Goal: Check status: Check status

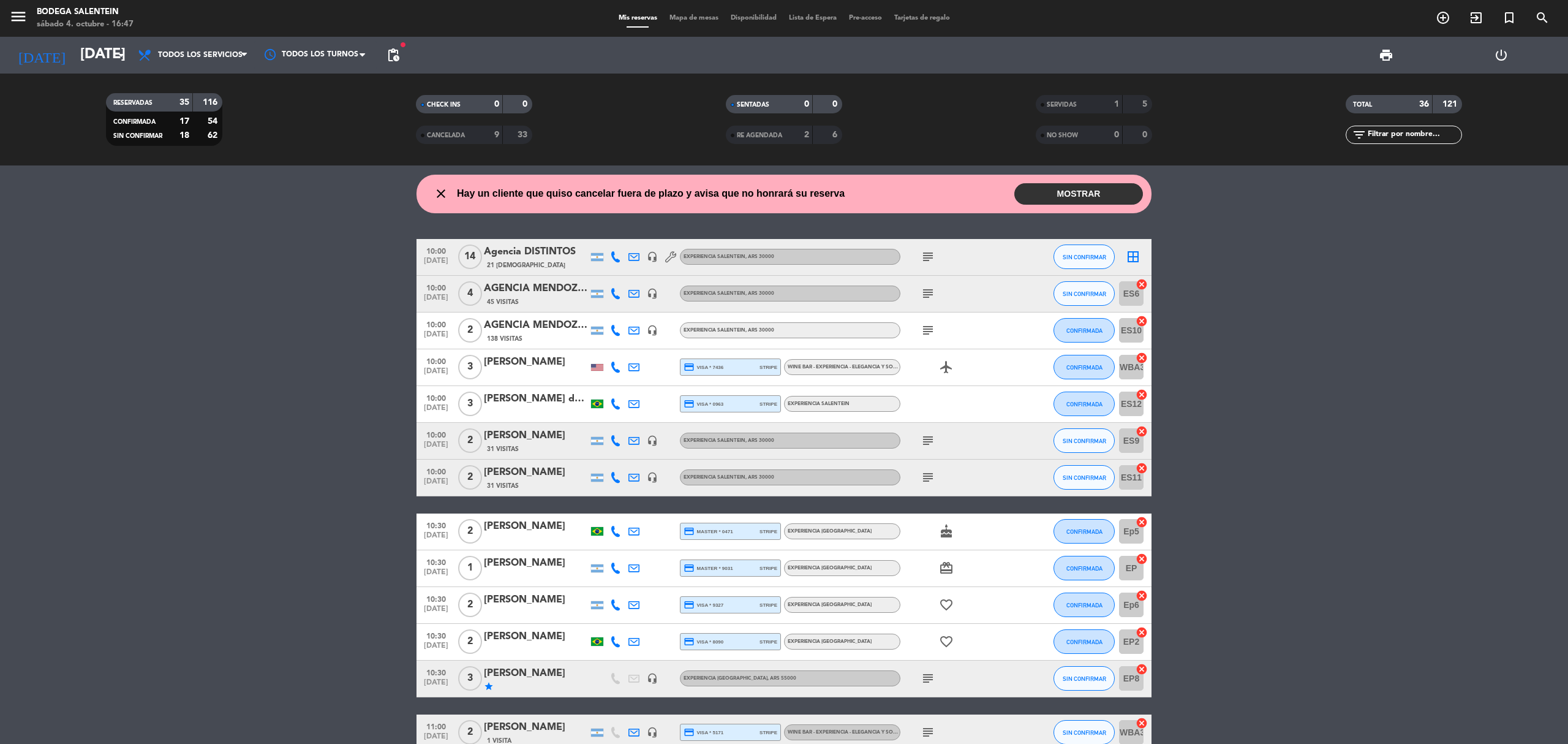
click at [925, 444] on icon "subject" at bounding box center [928, 441] width 15 height 15
click at [927, 470] on icon "subject" at bounding box center [928, 477] width 15 height 15
click at [928, 292] on icon "subject" at bounding box center [928, 293] width 15 height 15
click at [921, 290] on icon "subject" at bounding box center [928, 293] width 15 height 15
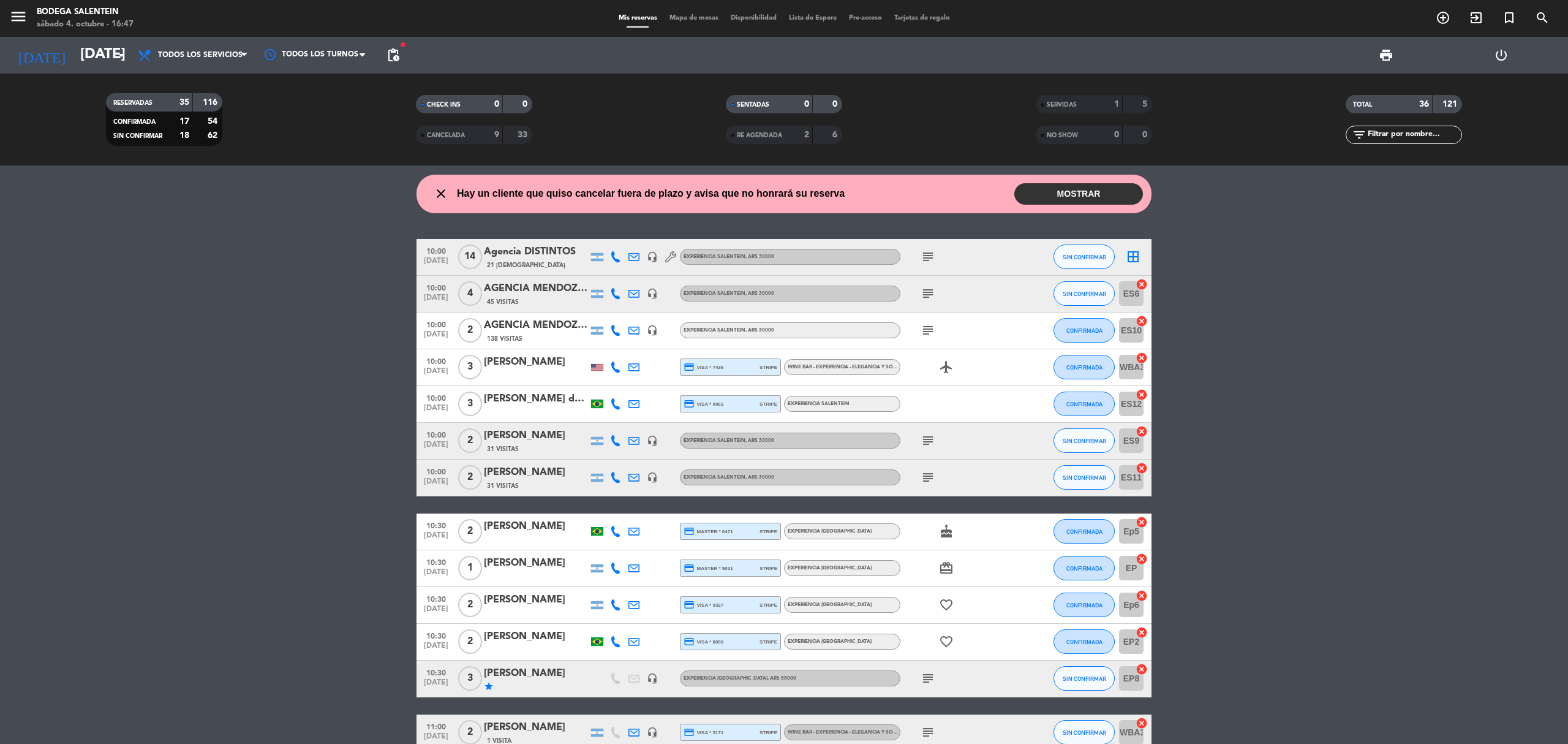
click at [924, 329] on icon "subject" at bounding box center [928, 330] width 15 height 15
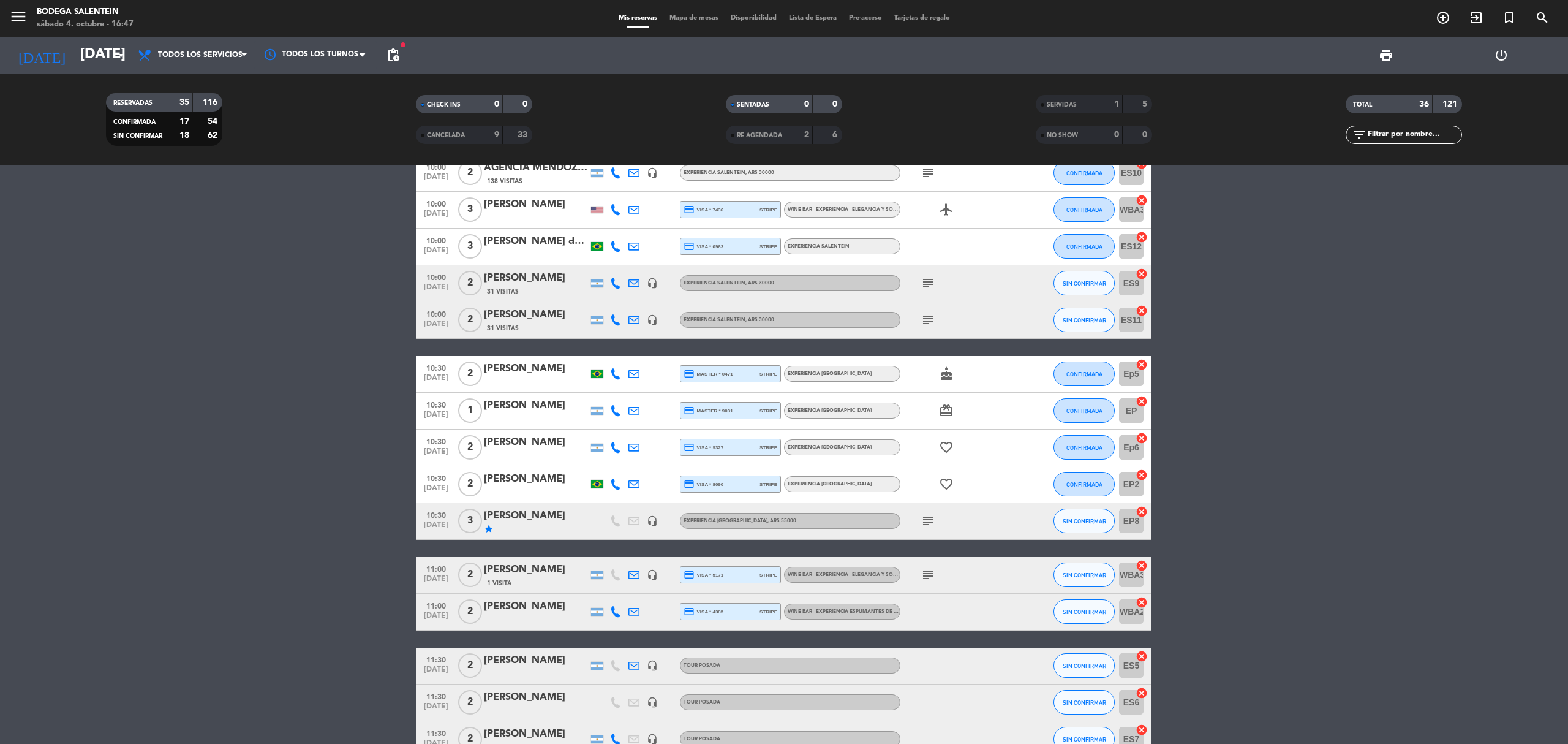
scroll to position [163, 0]
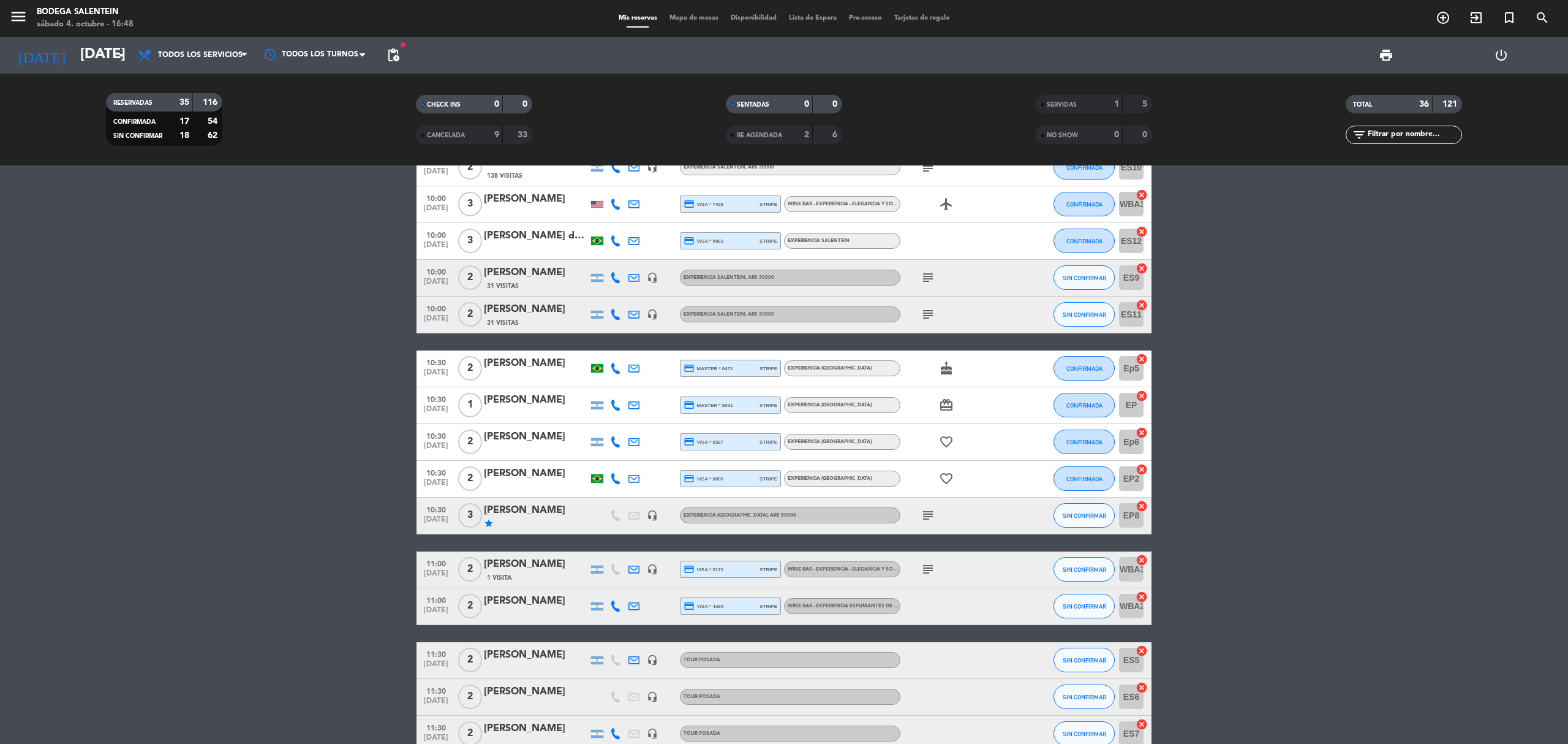
click at [928, 510] on icon "subject" at bounding box center [928, 515] width 15 height 15
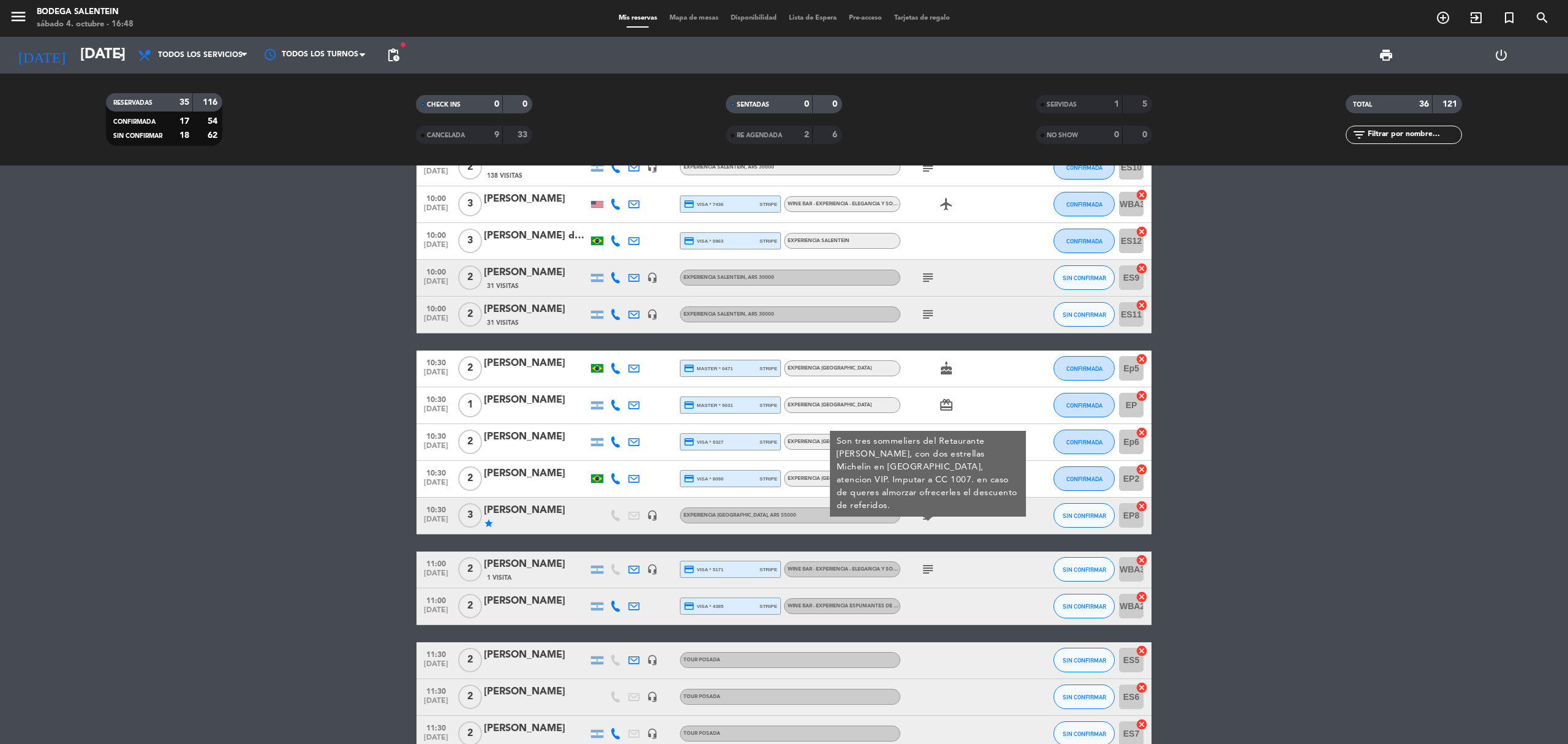
click at [928, 510] on icon "subject" at bounding box center [928, 515] width 15 height 15
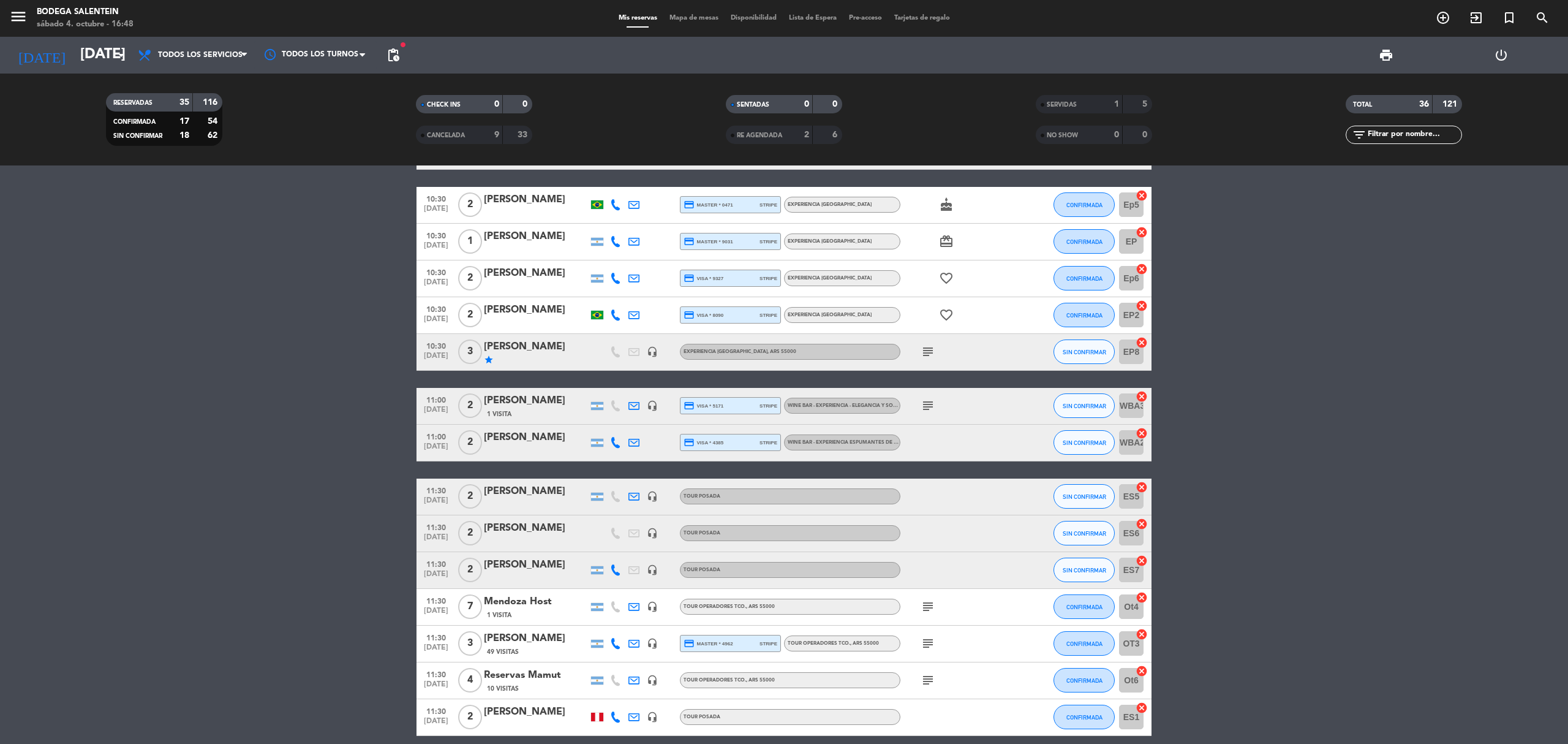
scroll to position [490, 0]
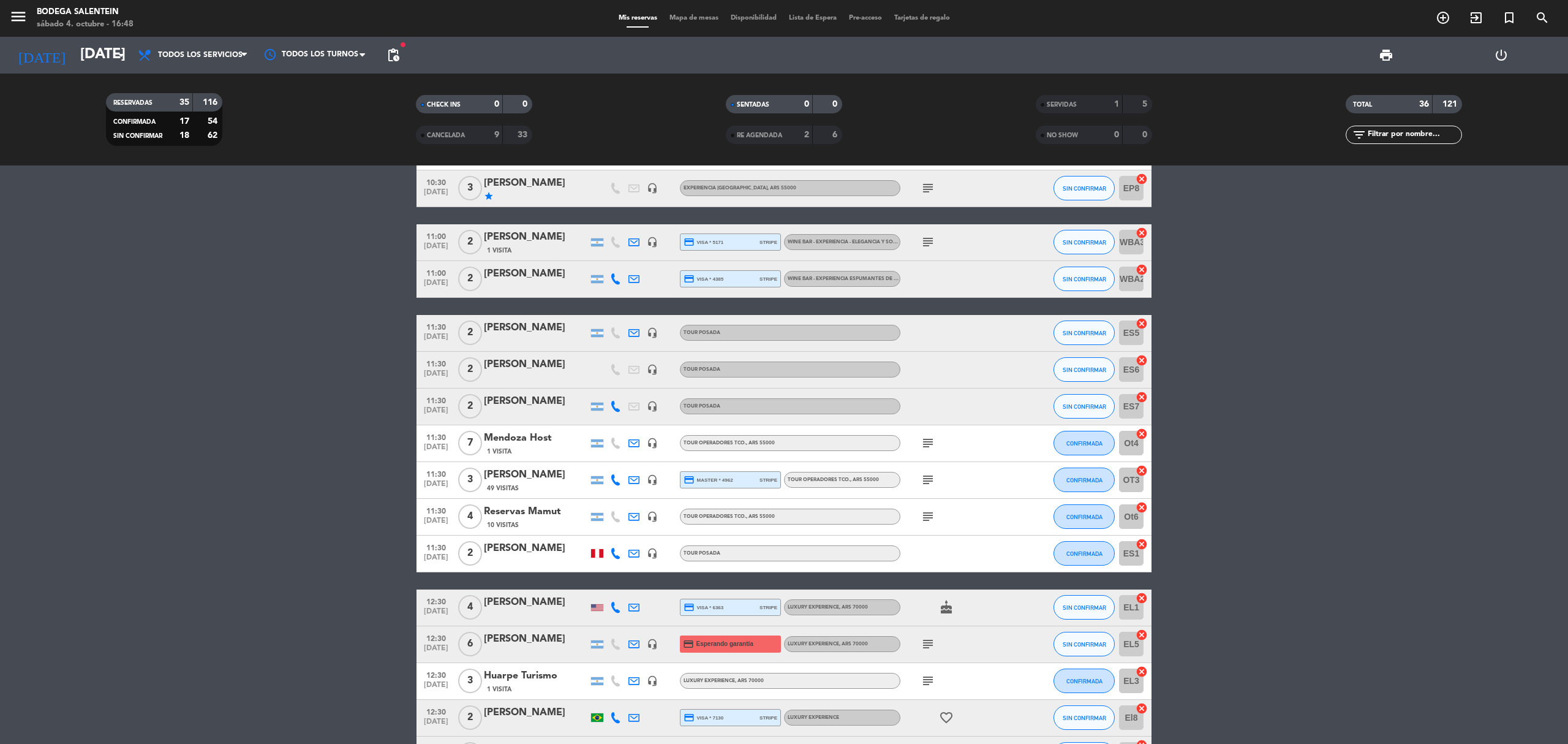
click at [930, 444] on icon "subject" at bounding box center [928, 443] width 15 height 15
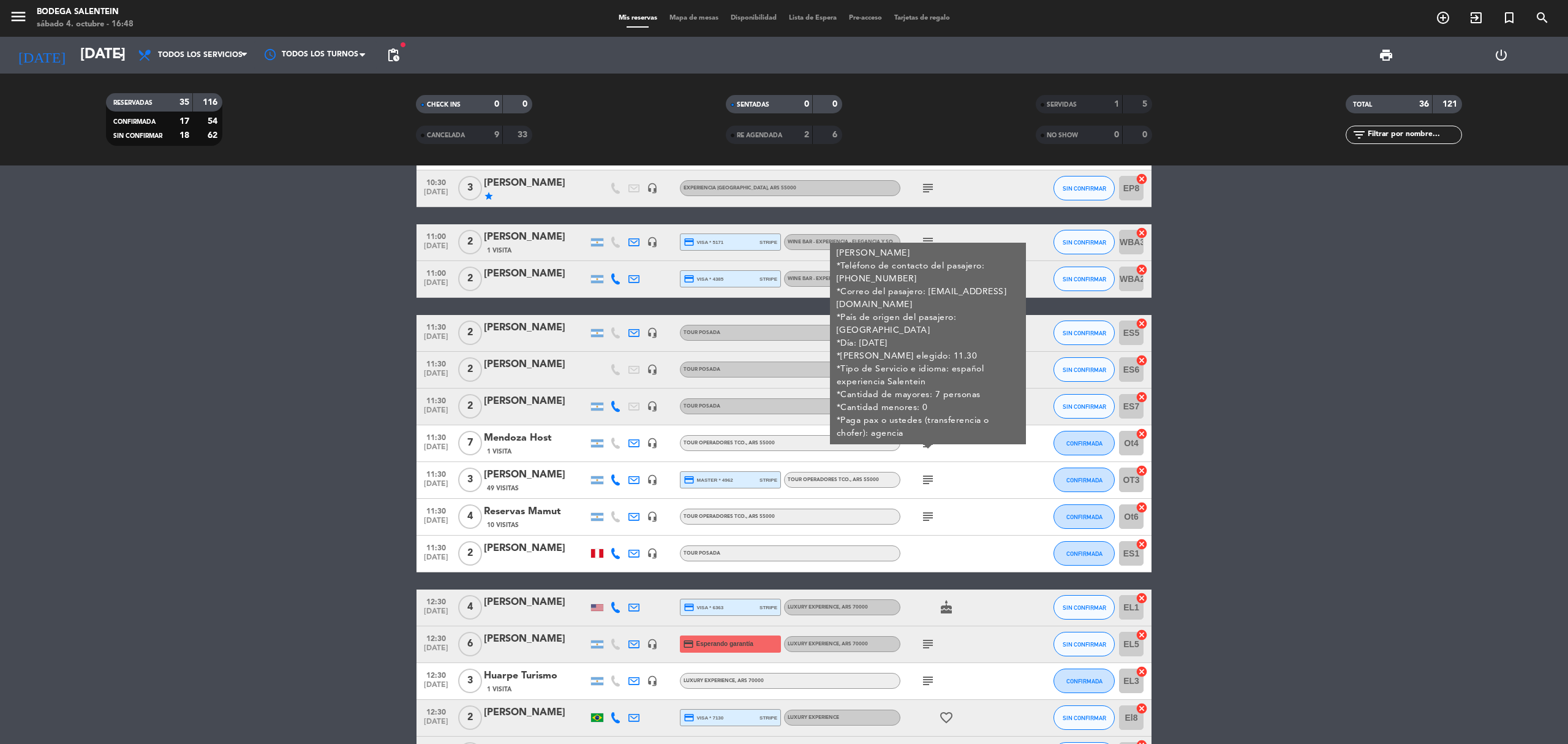
click at [930, 444] on icon "subject" at bounding box center [928, 443] width 15 height 15
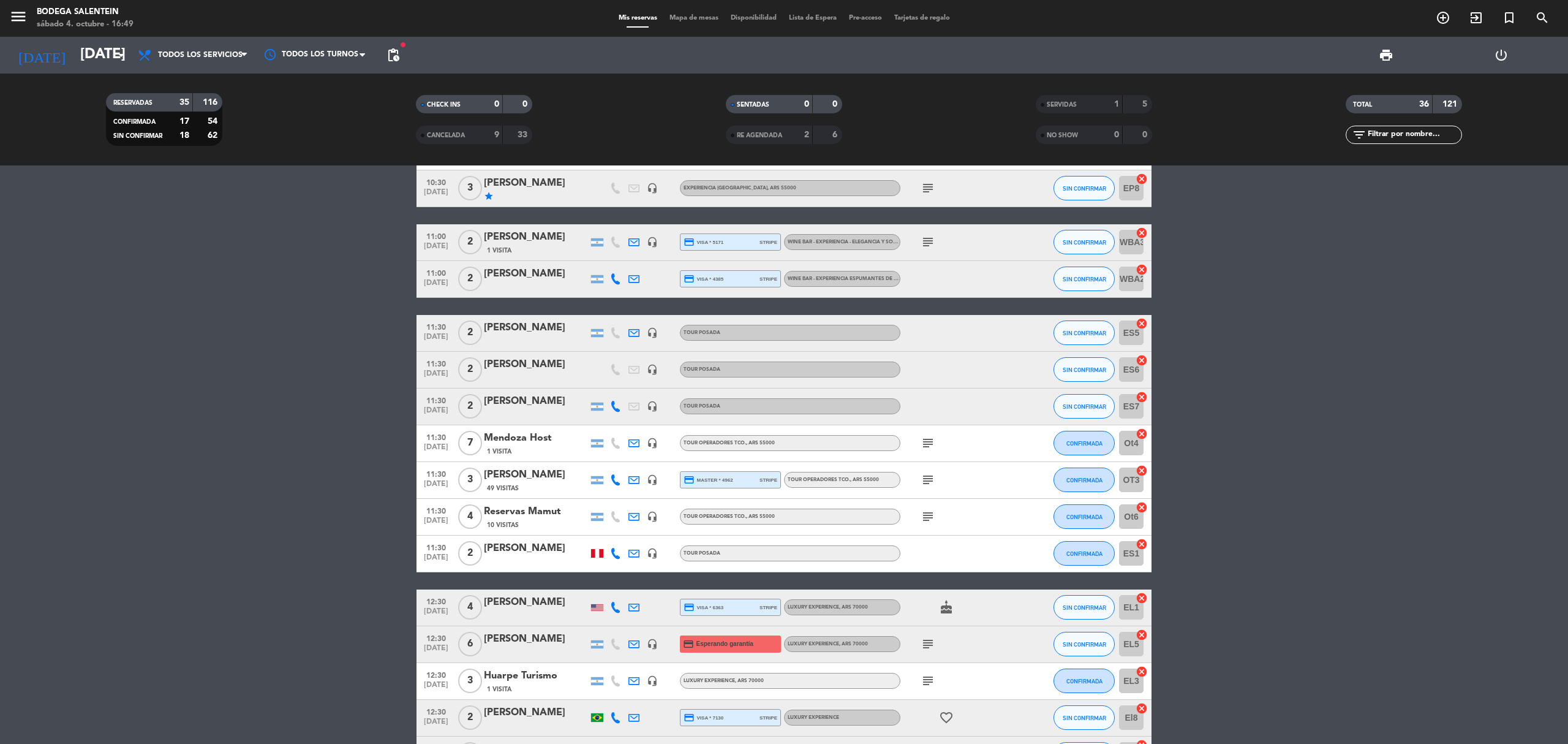
click at [450, 136] on span "CANCELADA" at bounding box center [446, 135] width 38 height 6
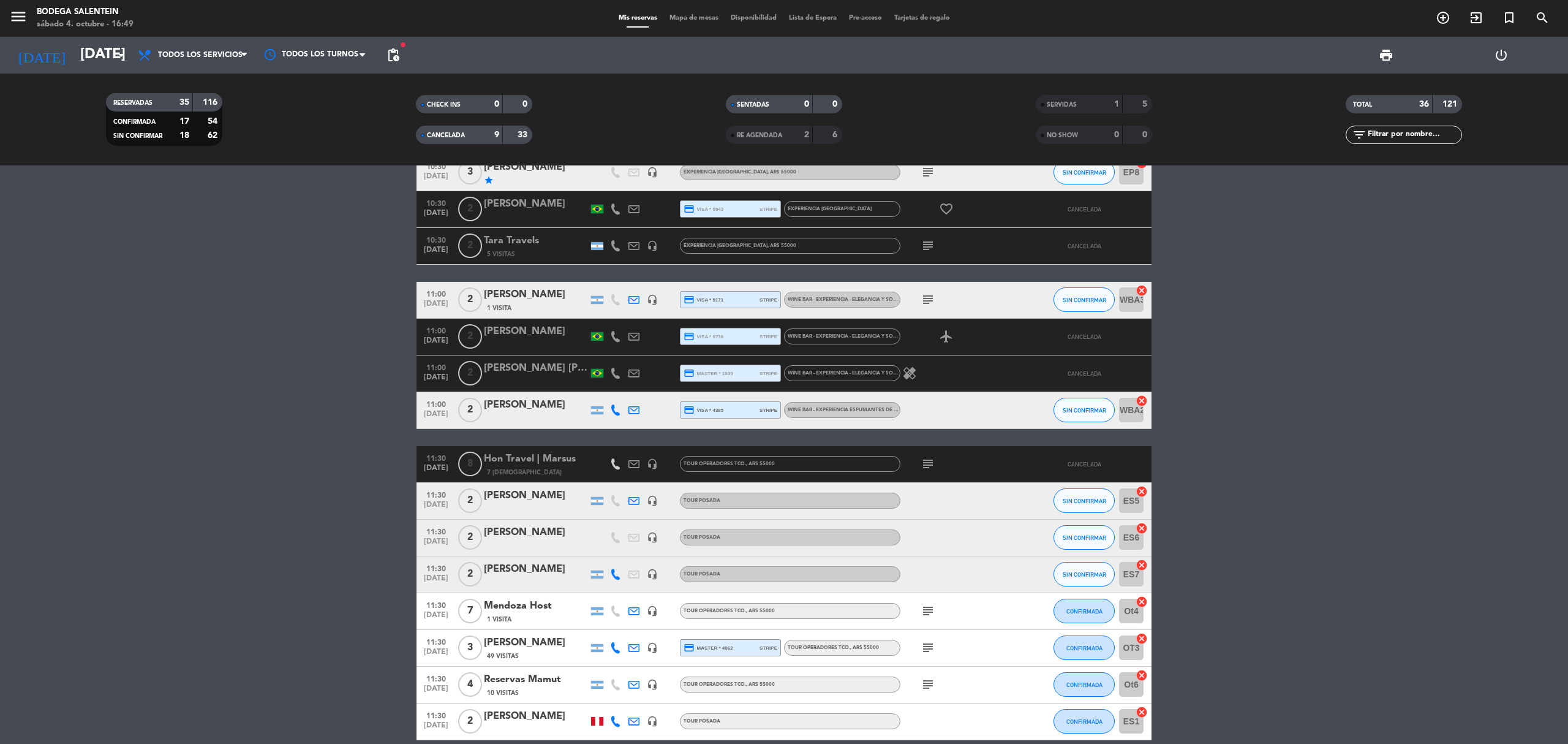
scroll to position [572, 0]
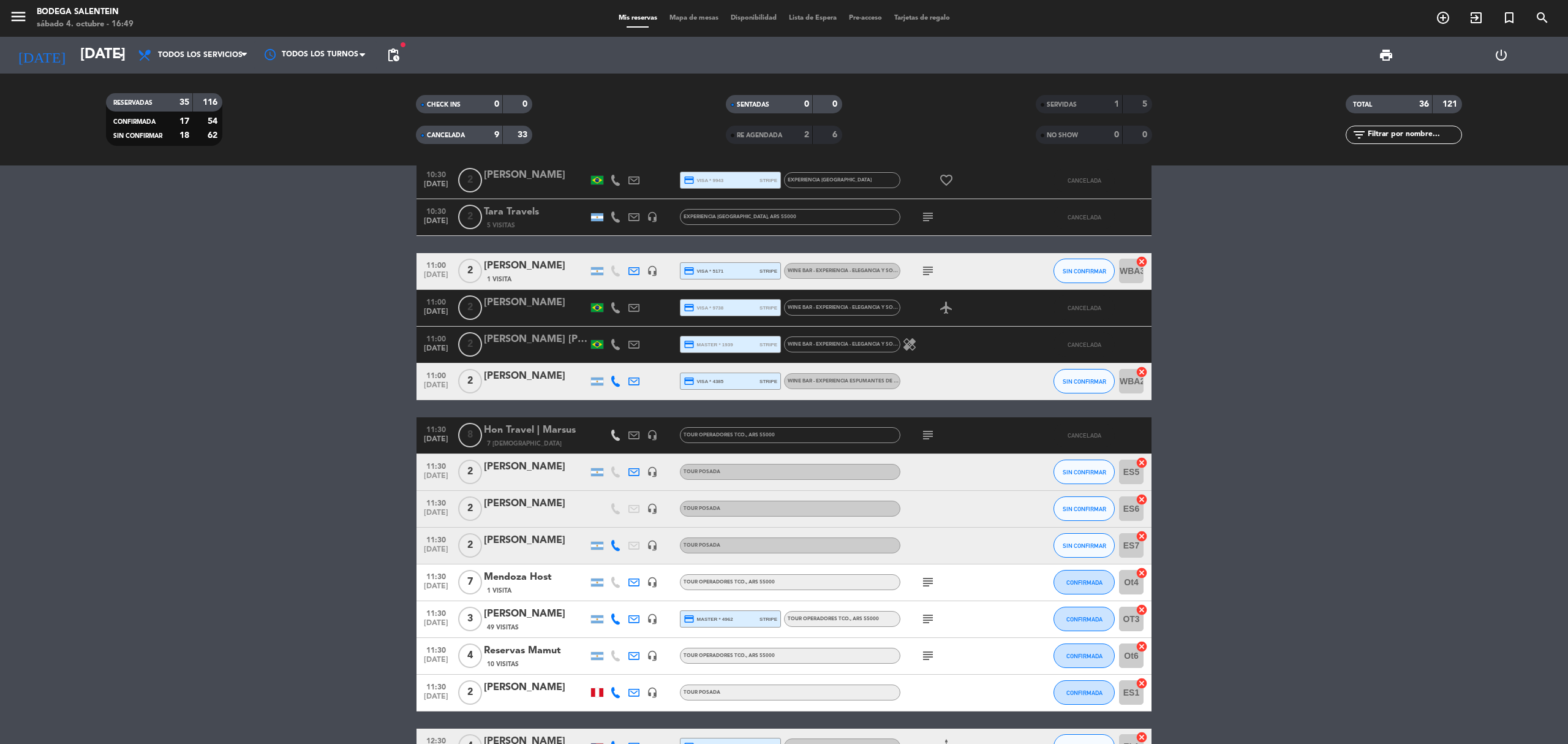
click at [925, 434] on icon "subject" at bounding box center [928, 435] width 15 height 15
click at [562, 459] on div "[PERSON_NAME]" at bounding box center [536, 466] width 104 height 16
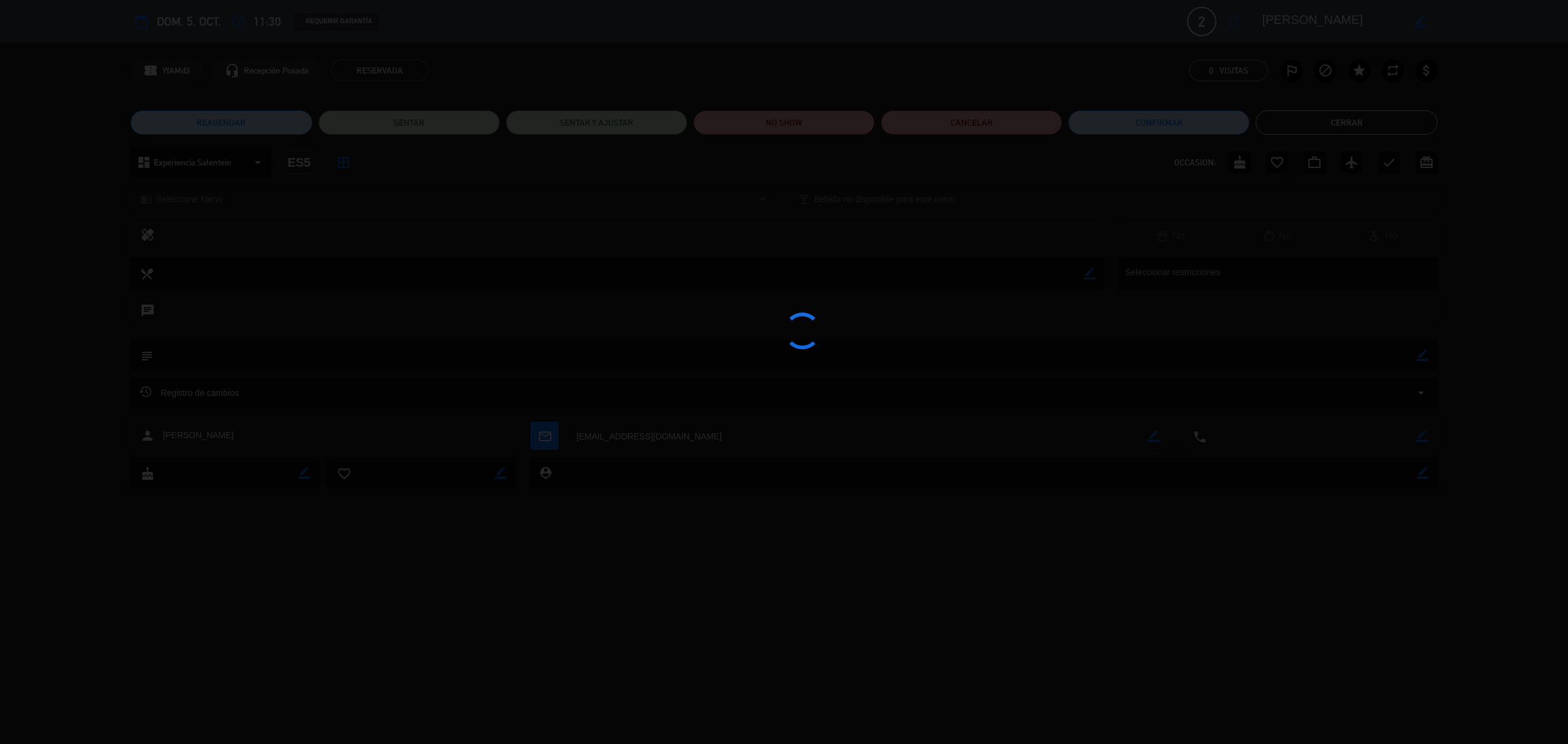
click at [552, 442] on div at bounding box center [784, 372] width 1568 height 744
click at [1371, 121] on div at bounding box center [784, 372] width 1568 height 744
click at [1371, 121] on edit-booking-info-modal "calendar_today dom. 5, oct. access_time 11:30 REQUERIR GARANTÍA 2 [PERSON_NAME]…" at bounding box center [784, 372] width 1568 height 744
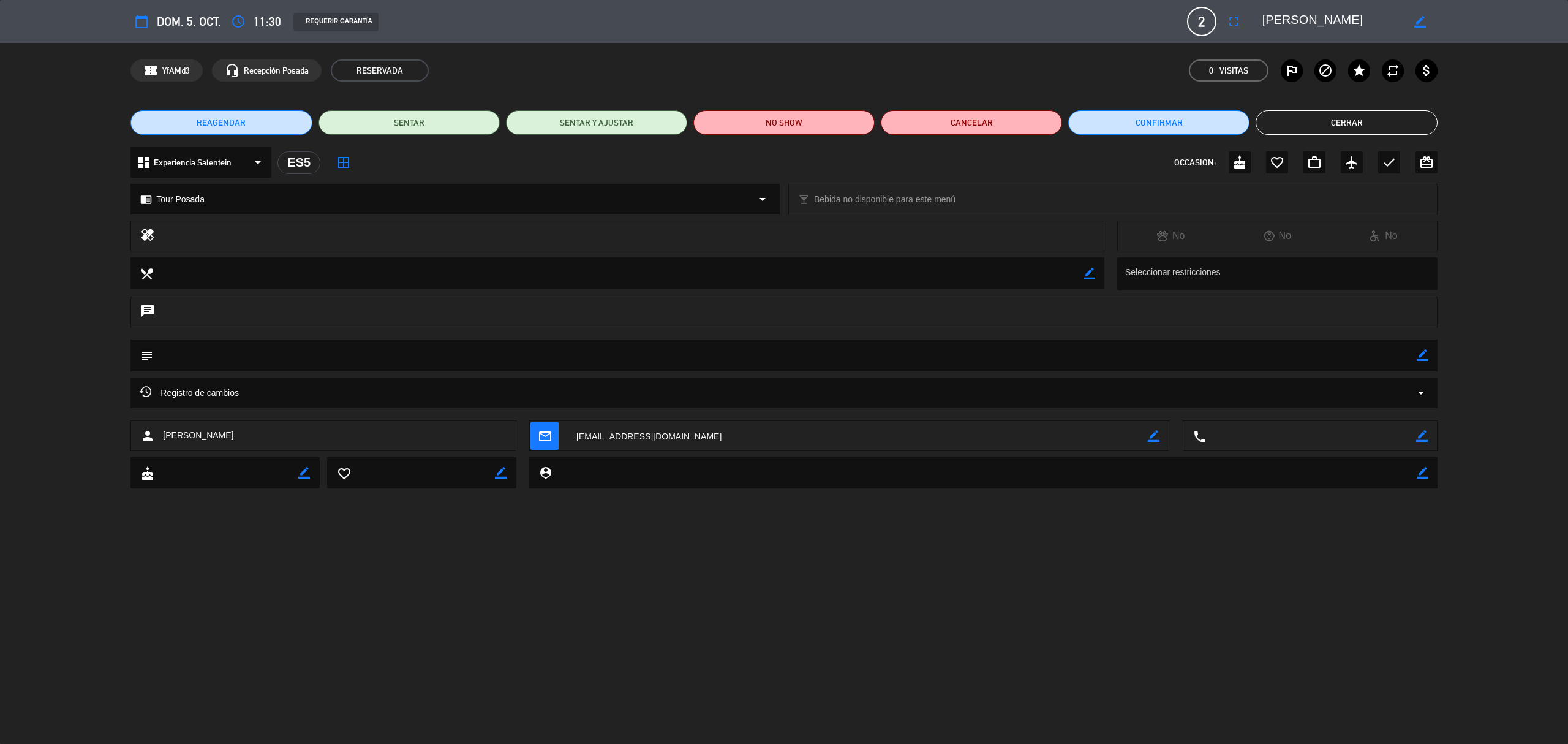
click at [1371, 121] on button "Cerrar" at bounding box center [1346, 122] width 181 height 25
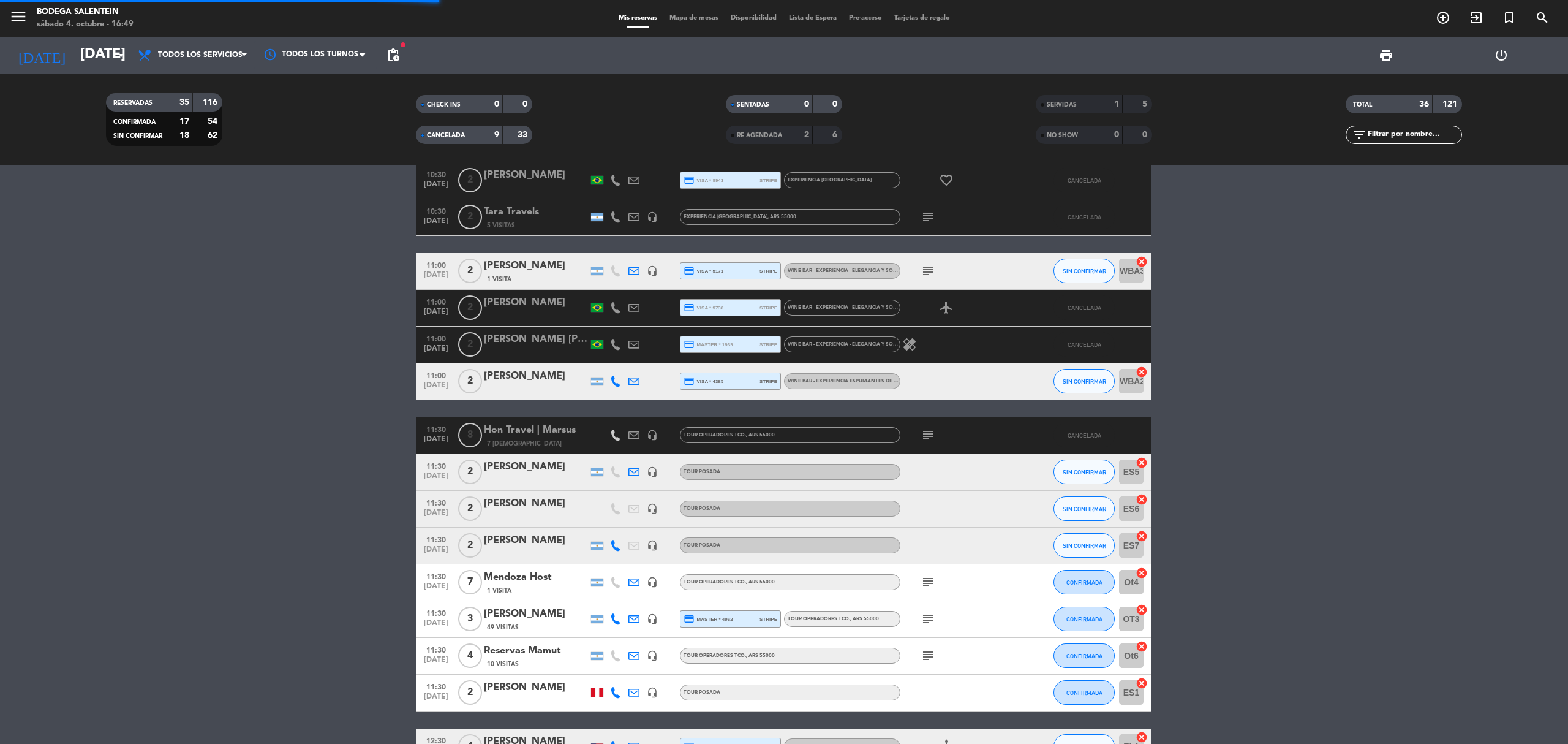
click at [500, 434] on div "Hon Travel | Marsus" at bounding box center [536, 430] width 104 height 16
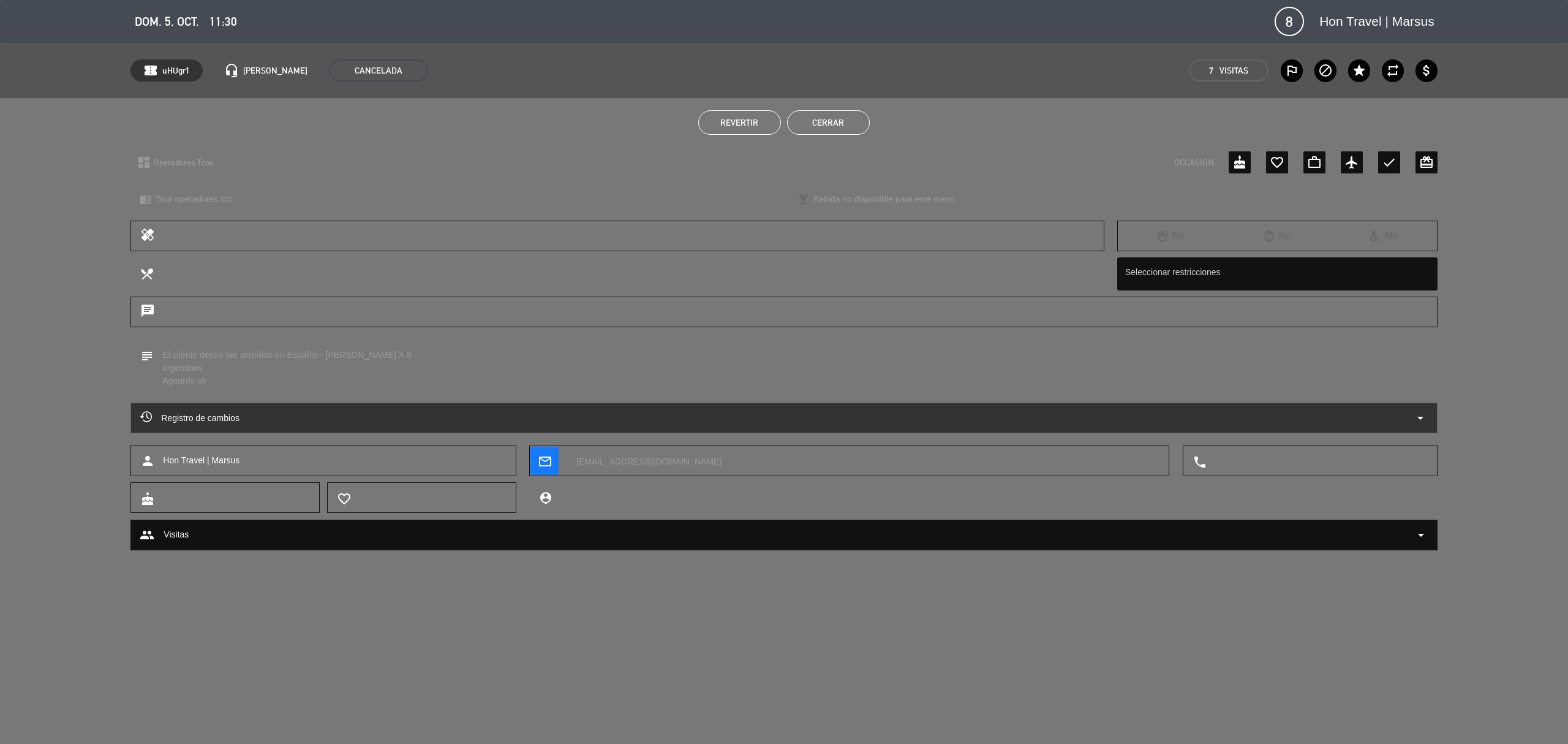
click at [500, 434] on div "Registro de cambios arrow_drop_down" at bounding box center [784, 423] width 1568 height 43
click at [514, 537] on div "group Visitas arrow_drop_down" at bounding box center [784, 535] width 1288 height 15
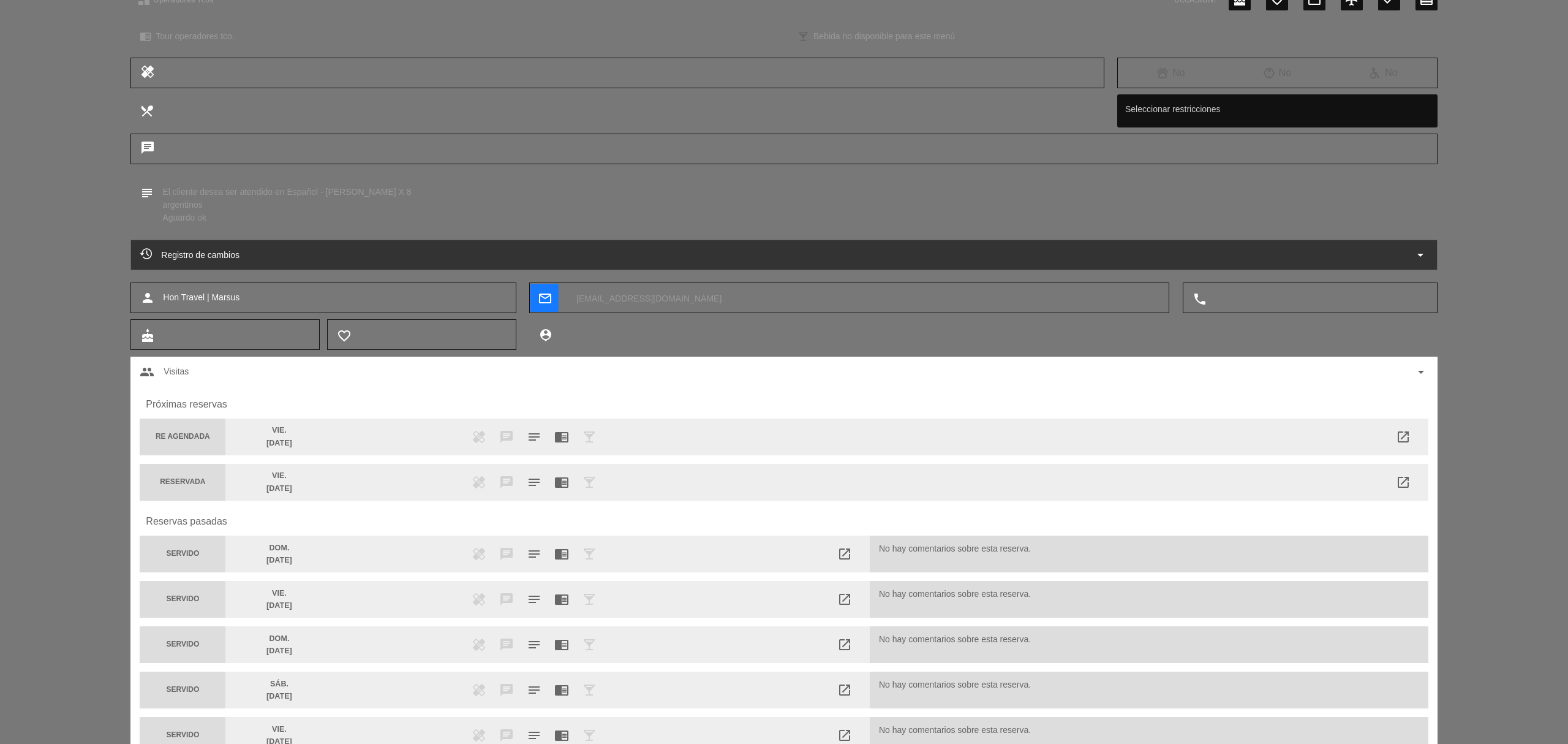
scroll to position [245, 0]
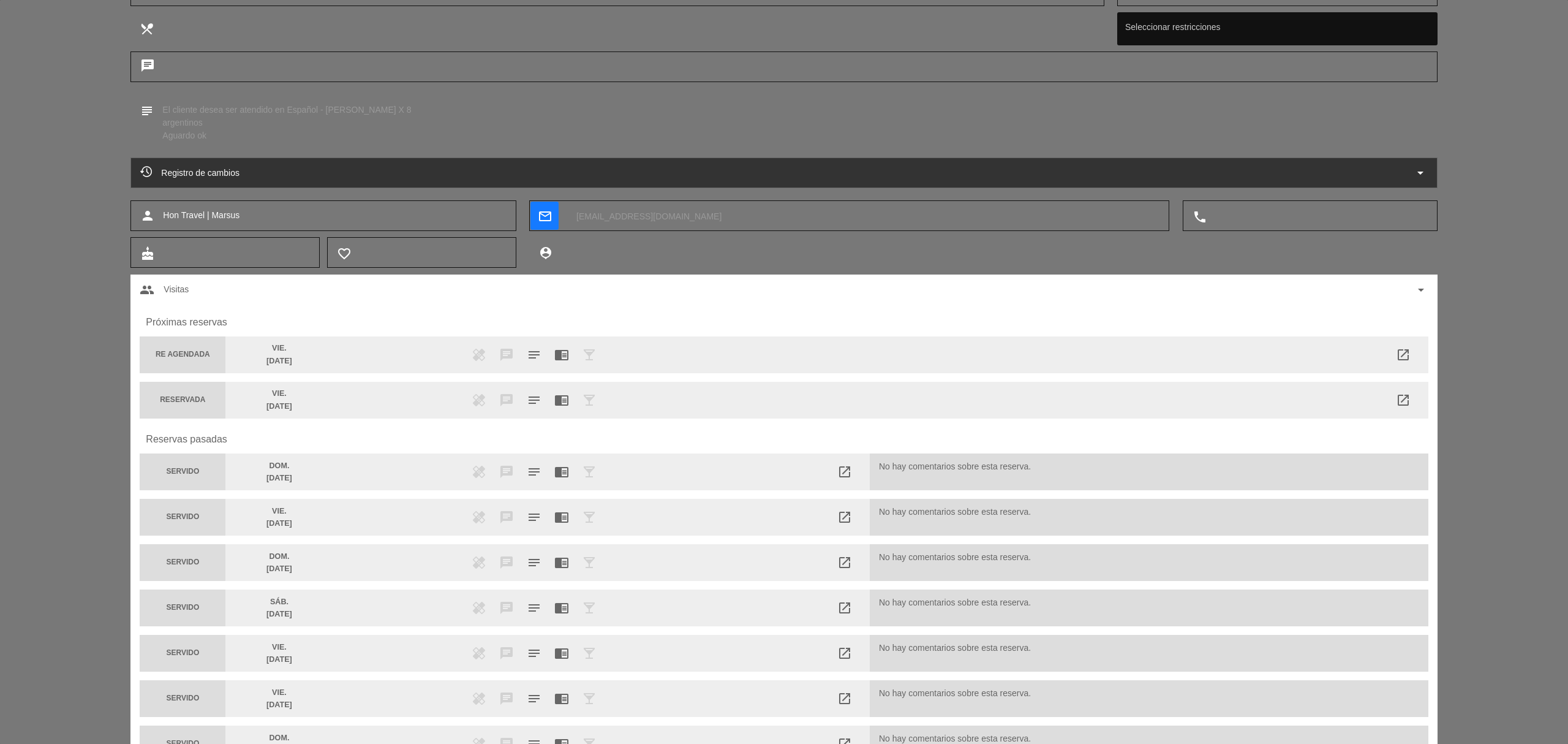
click at [377, 292] on div "group Visitas arrow_drop_down" at bounding box center [784, 290] width 1288 height 15
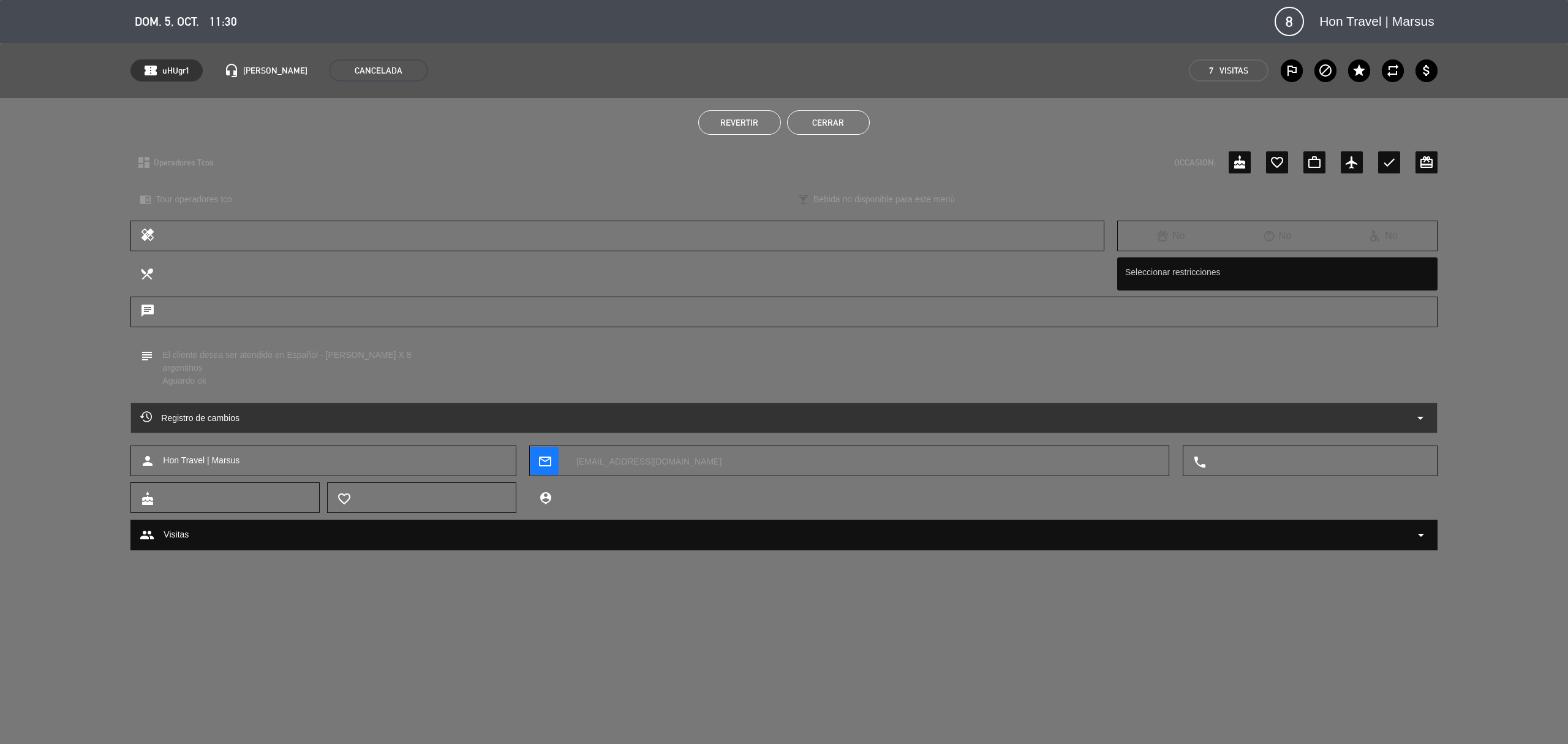
scroll to position [0, 0]
click at [446, 418] on div "Registro de cambios arrow_drop_down" at bounding box center [784, 418] width 1287 height 15
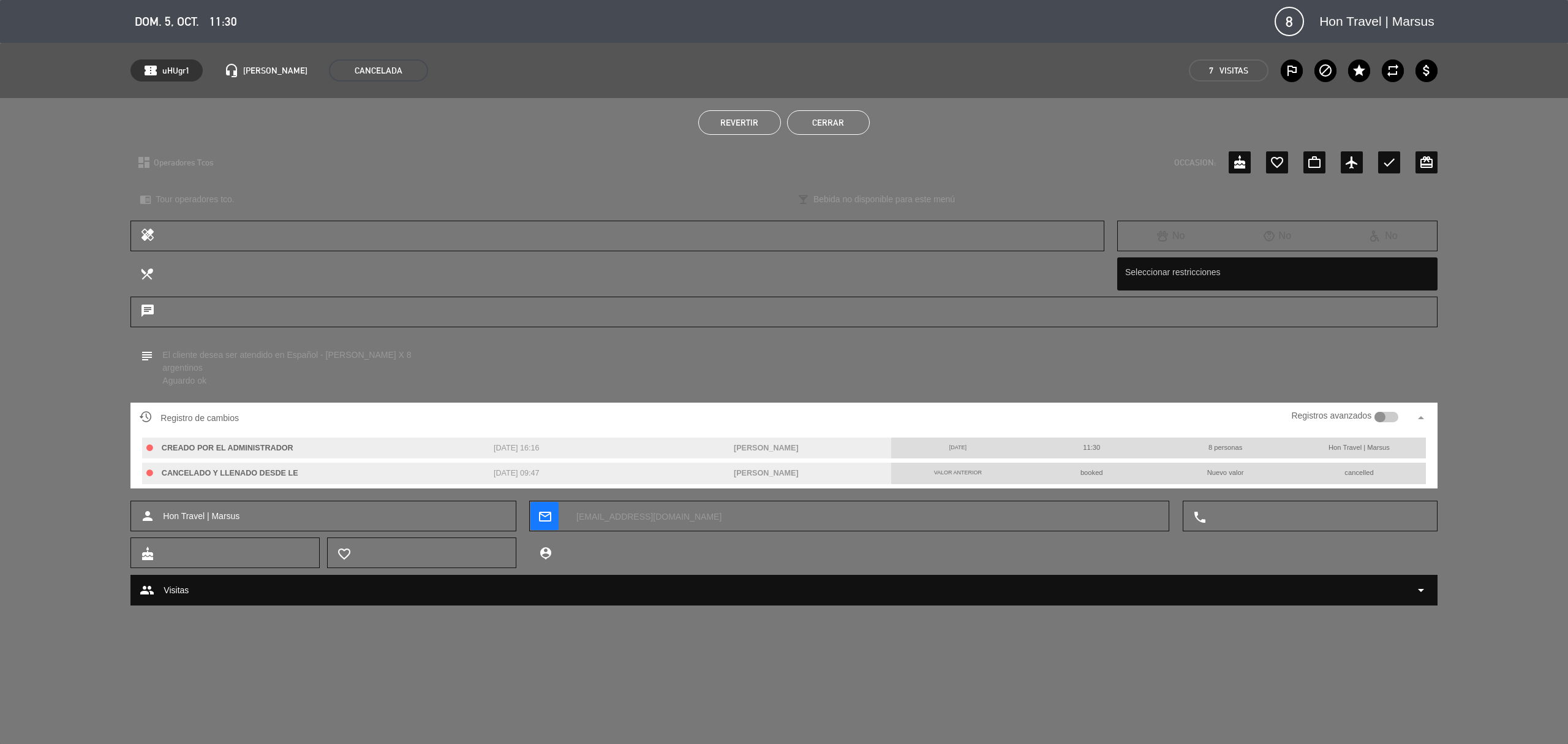
drag, startPoint x: 249, startPoint y: 474, endPoint x: 408, endPoint y: 471, distance: 159.0
click at [402, 471] on div "CANCELADO Y LLENADO DESDE LE [DATE] 09:47 [PERSON_NAME]" at bounding box center [517, 473] width 749 height 21
click at [408, 471] on div "[DATE] 09:47" at bounding box center [516, 473] width 250 height 21
click at [843, 116] on button "Cerrar" at bounding box center [829, 122] width 83 height 25
